Goal: Book appointment/travel/reservation

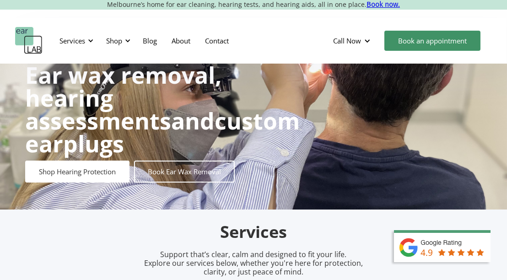
scroll to position [21, 0]
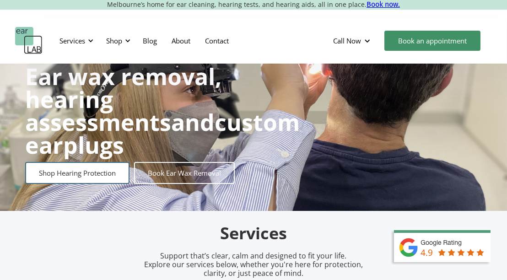
click at [101, 162] on link "Shop Hearing Protection" at bounding box center [77, 173] width 104 height 22
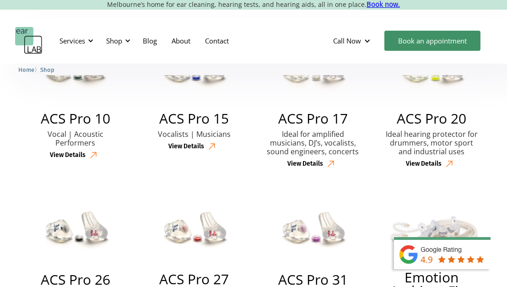
scroll to position [476, 0]
click at [91, 39] on div at bounding box center [90, 41] width 6 height 6
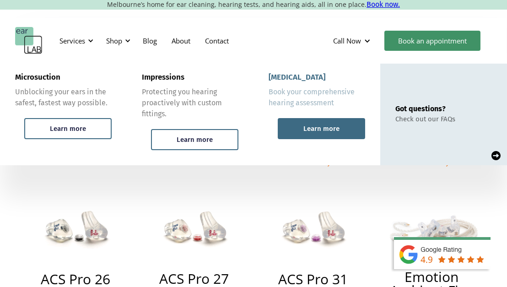
click at [291, 131] on div "Learn more" at bounding box center [321, 128] width 87 height 21
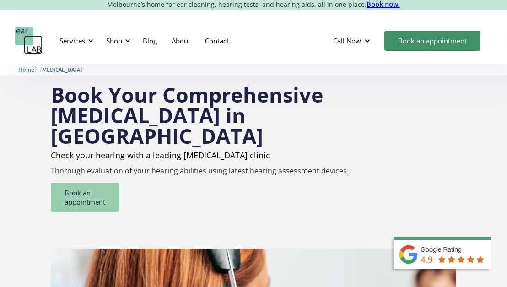
click at [79, 182] on link "Book an appointment" at bounding box center [85, 196] width 69 height 29
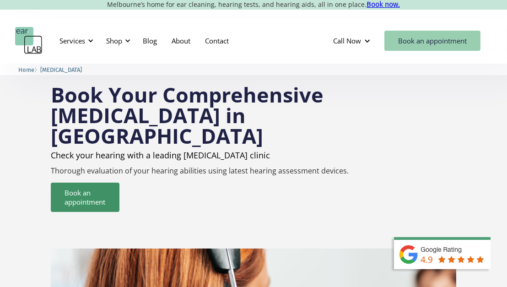
click at [443, 43] on link "Book an appointment" at bounding box center [432, 41] width 96 height 20
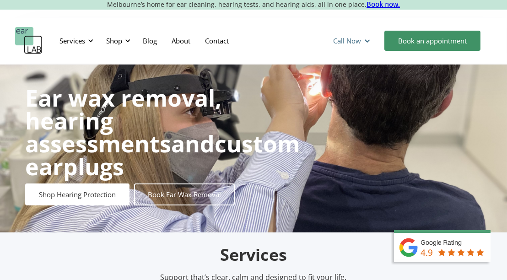
click at [369, 43] on div at bounding box center [367, 41] width 7 height 7
